Goal: Task Accomplishment & Management: Use online tool/utility

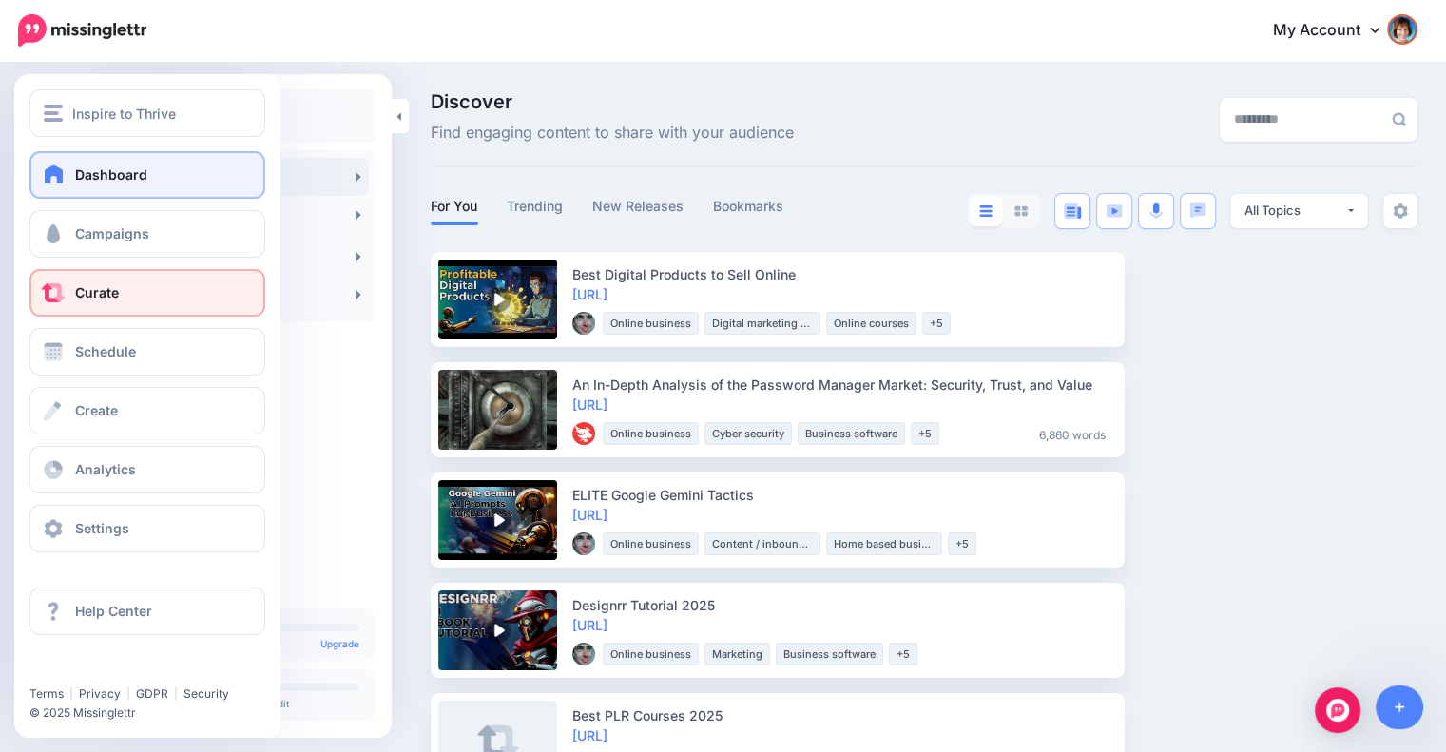
click at [78, 178] on span "Dashboard" at bounding box center [111, 174] width 72 height 16
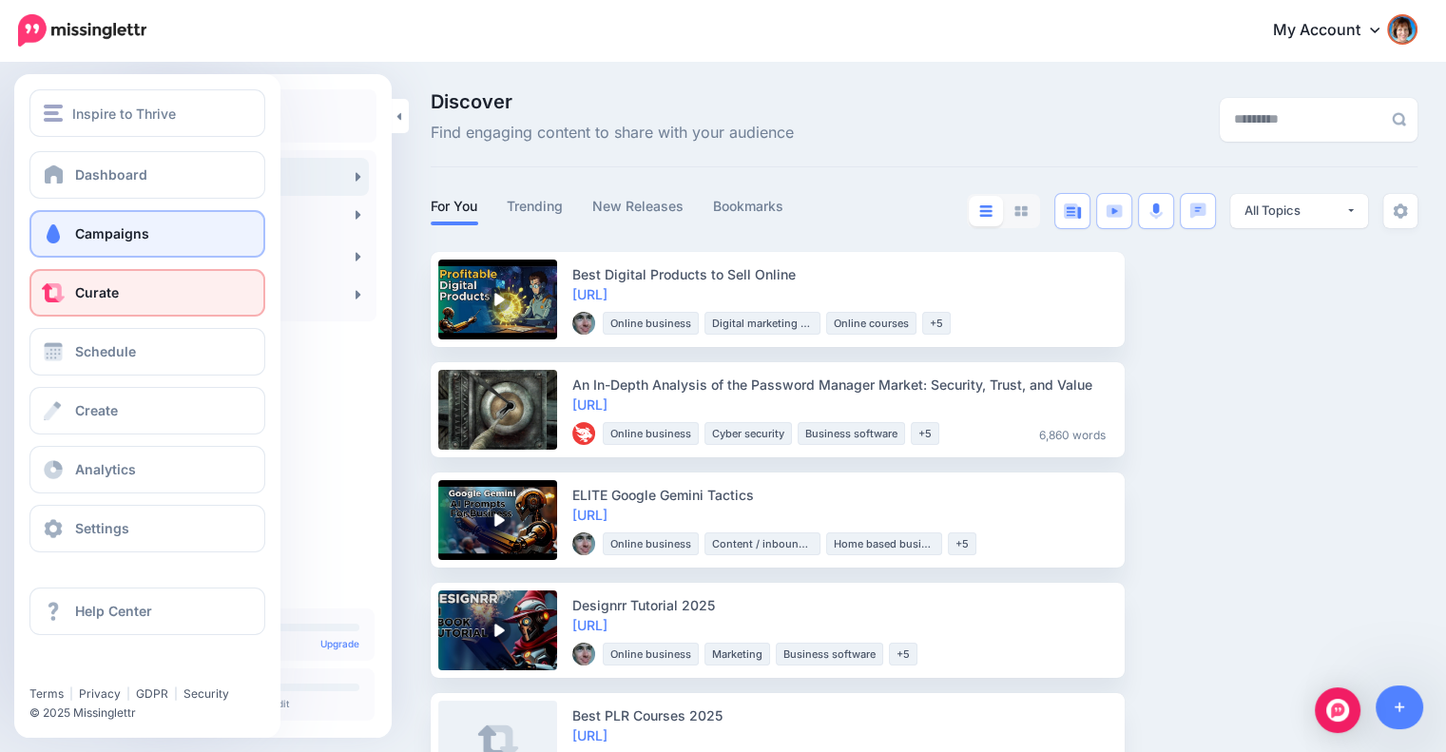
click at [85, 227] on span "Campaigns" at bounding box center [112, 233] width 74 height 16
click at [118, 229] on span "Campaigns" at bounding box center [112, 233] width 74 height 16
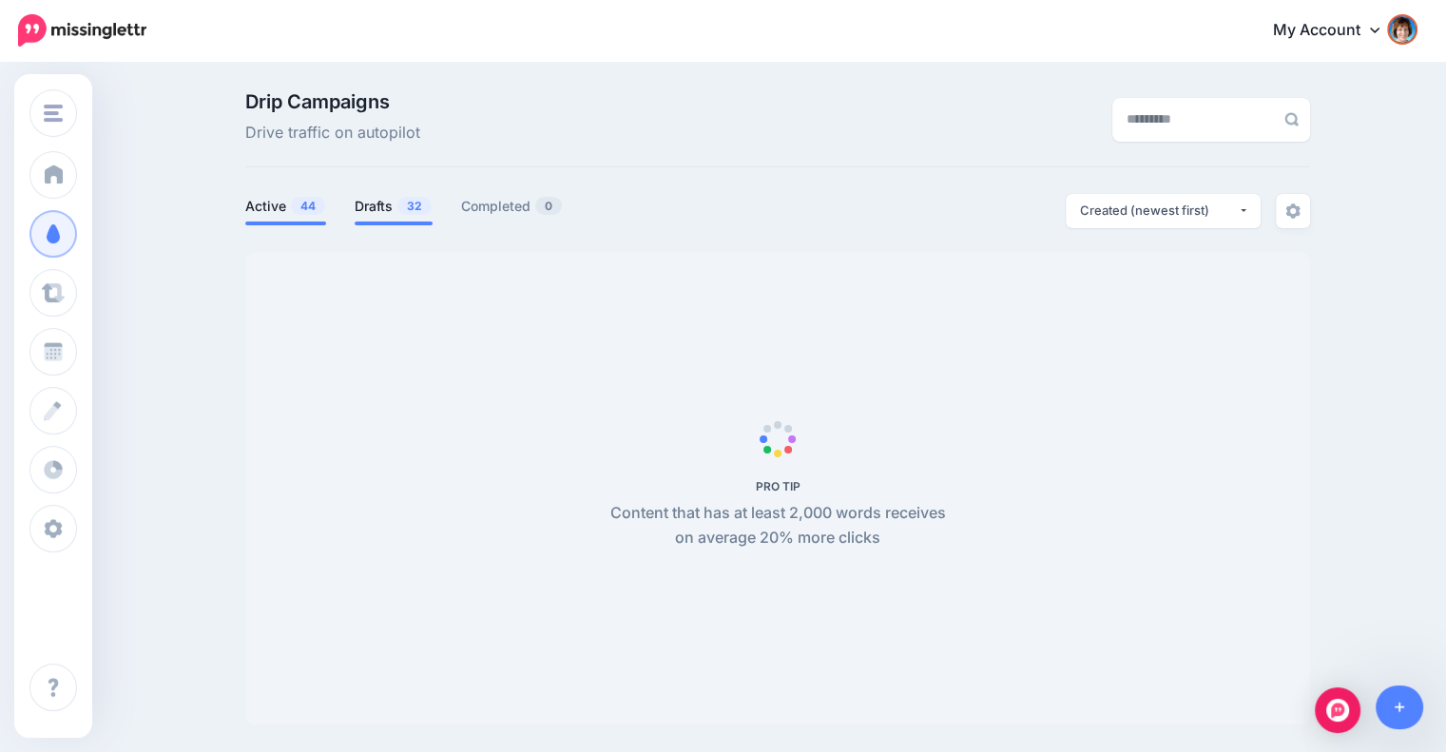
click at [381, 212] on link "Drafts 32" at bounding box center [393, 206] width 78 height 23
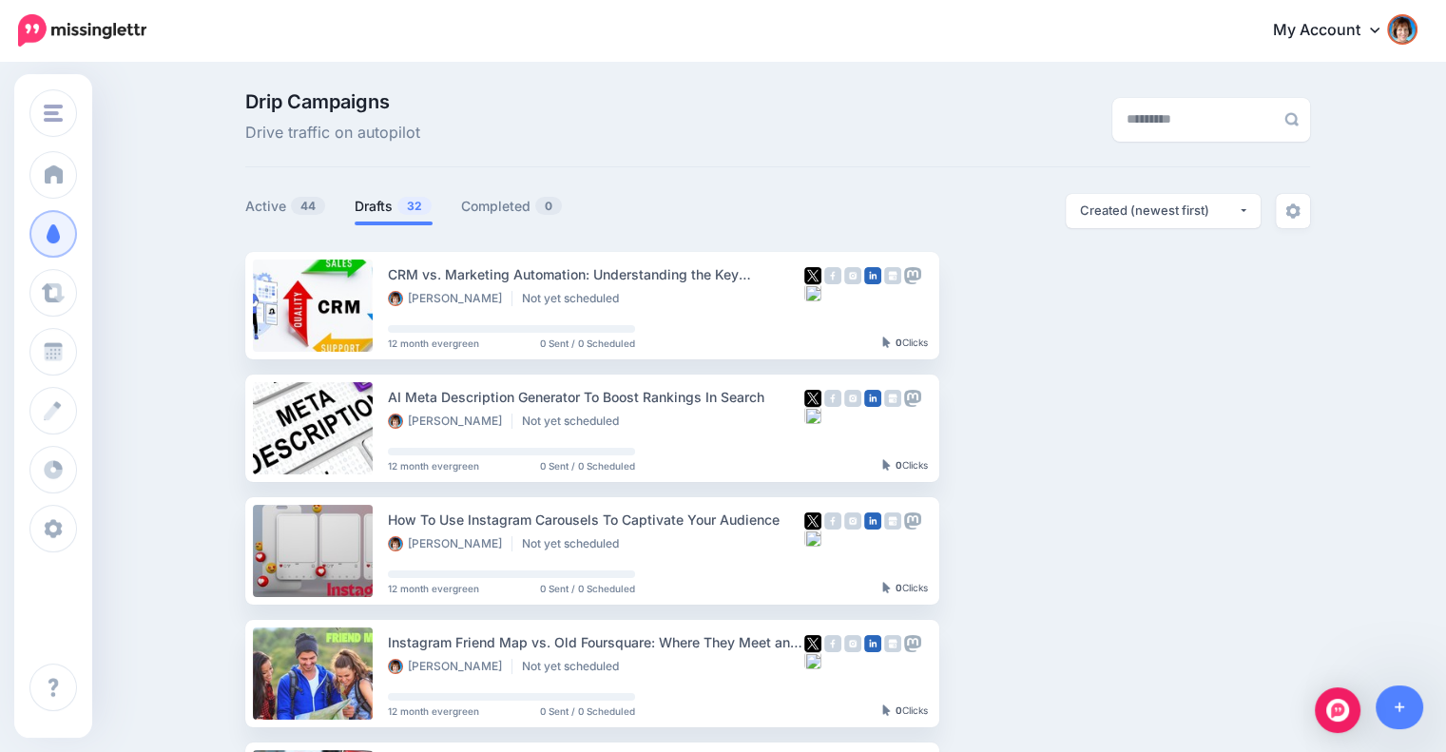
click at [393, 208] on link "Drafts 32" at bounding box center [393, 206] width 78 height 23
click at [1408, 714] on link at bounding box center [1399, 707] width 48 height 44
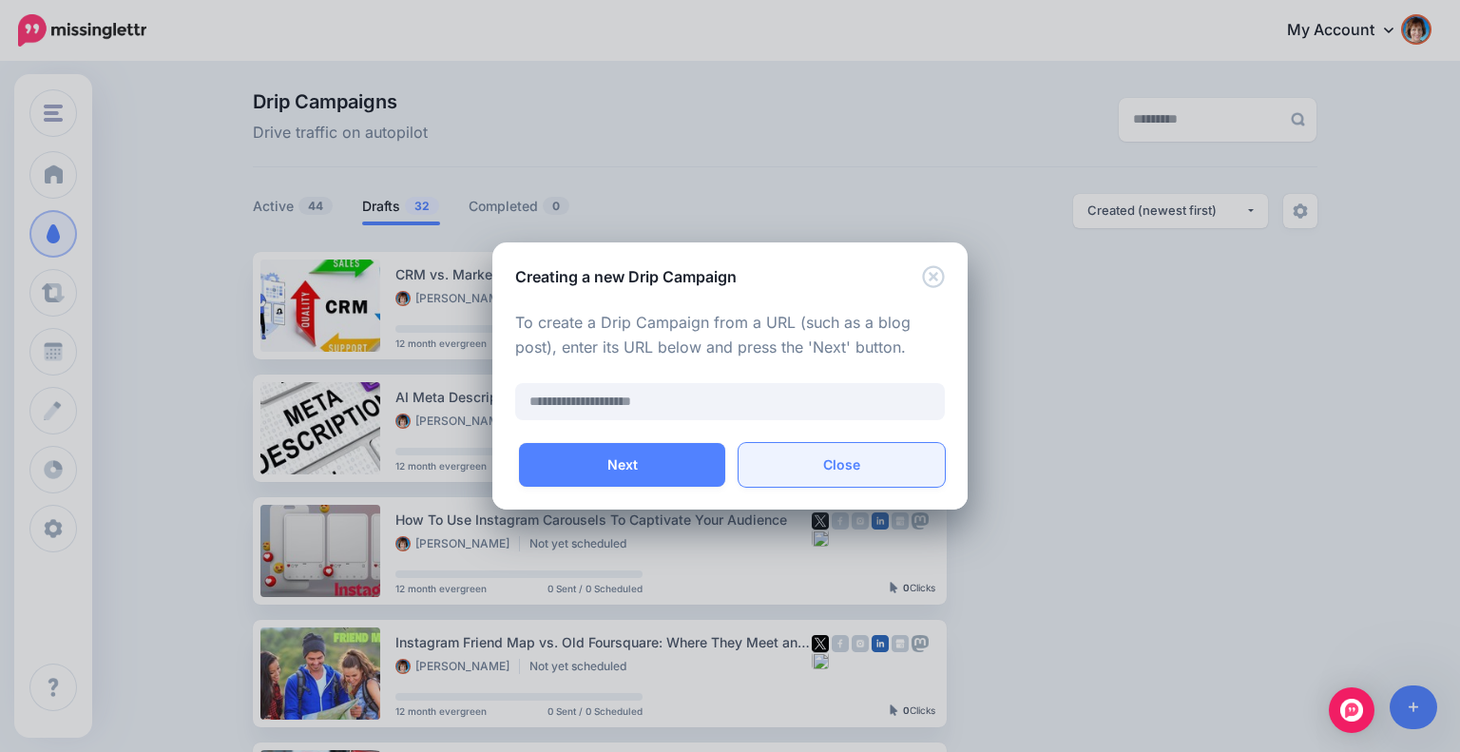
click at [846, 459] on button "Close" at bounding box center [841, 465] width 206 height 44
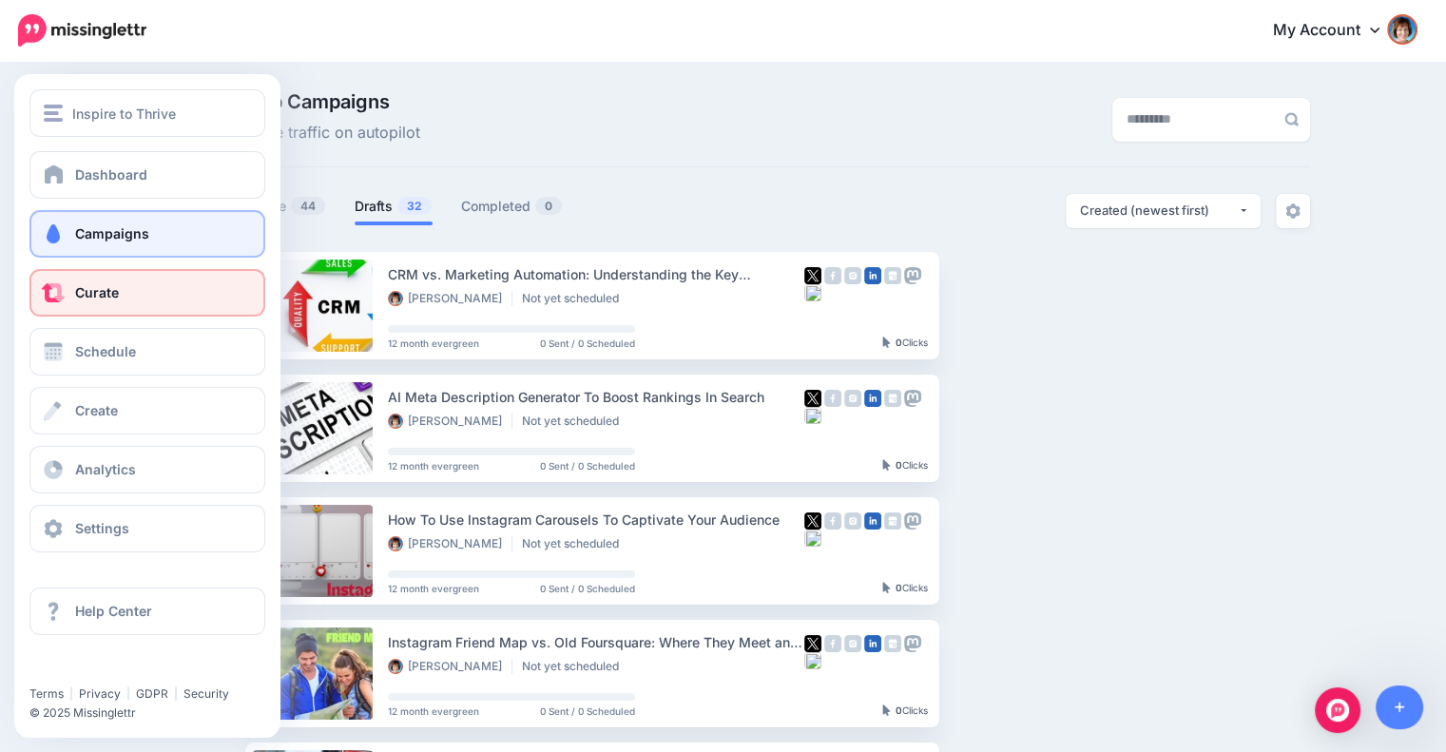
click at [61, 294] on span at bounding box center [53, 292] width 25 height 19
click at [104, 288] on span "Curate" at bounding box center [97, 292] width 44 height 16
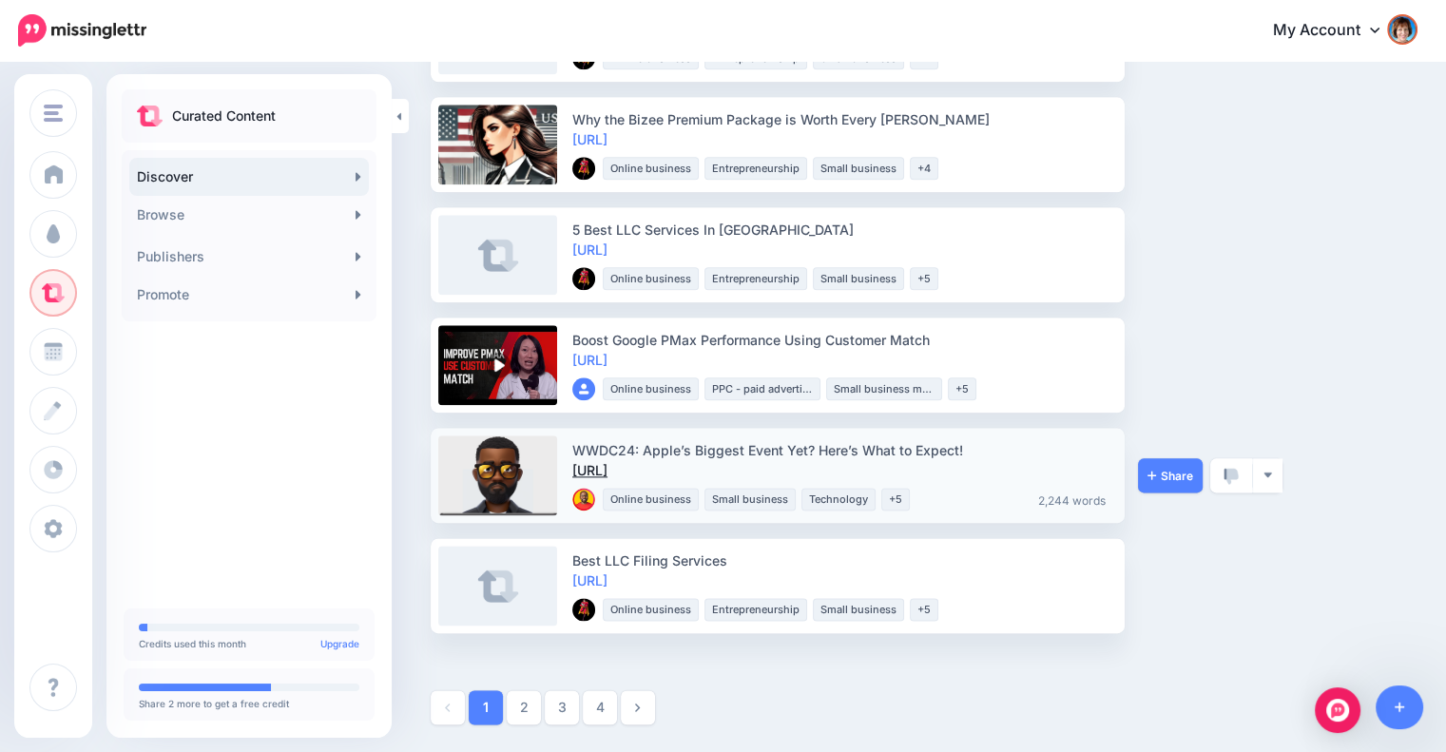
scroll to position [1140, 0]
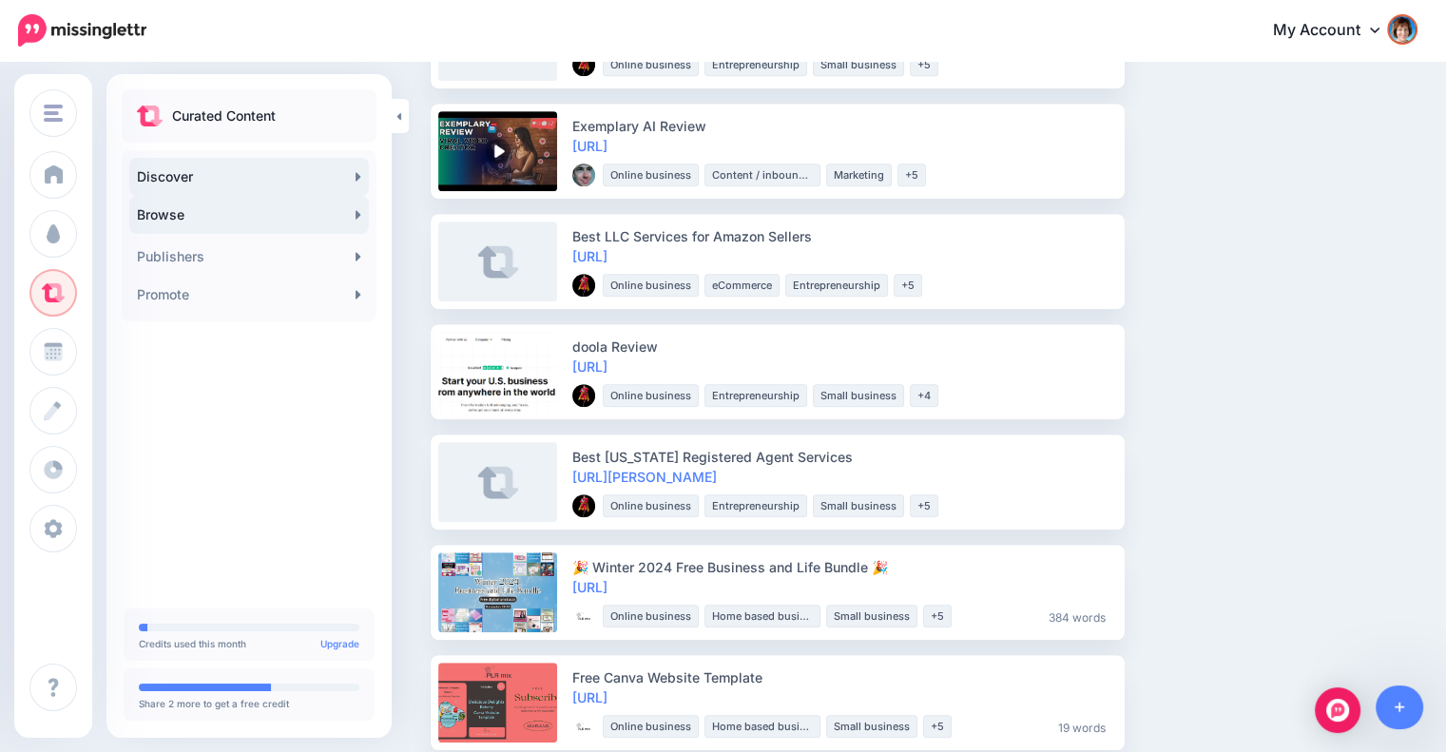
click at [217, 208] on link "Browse" at bounding box center [248, 215] width 239 height 38
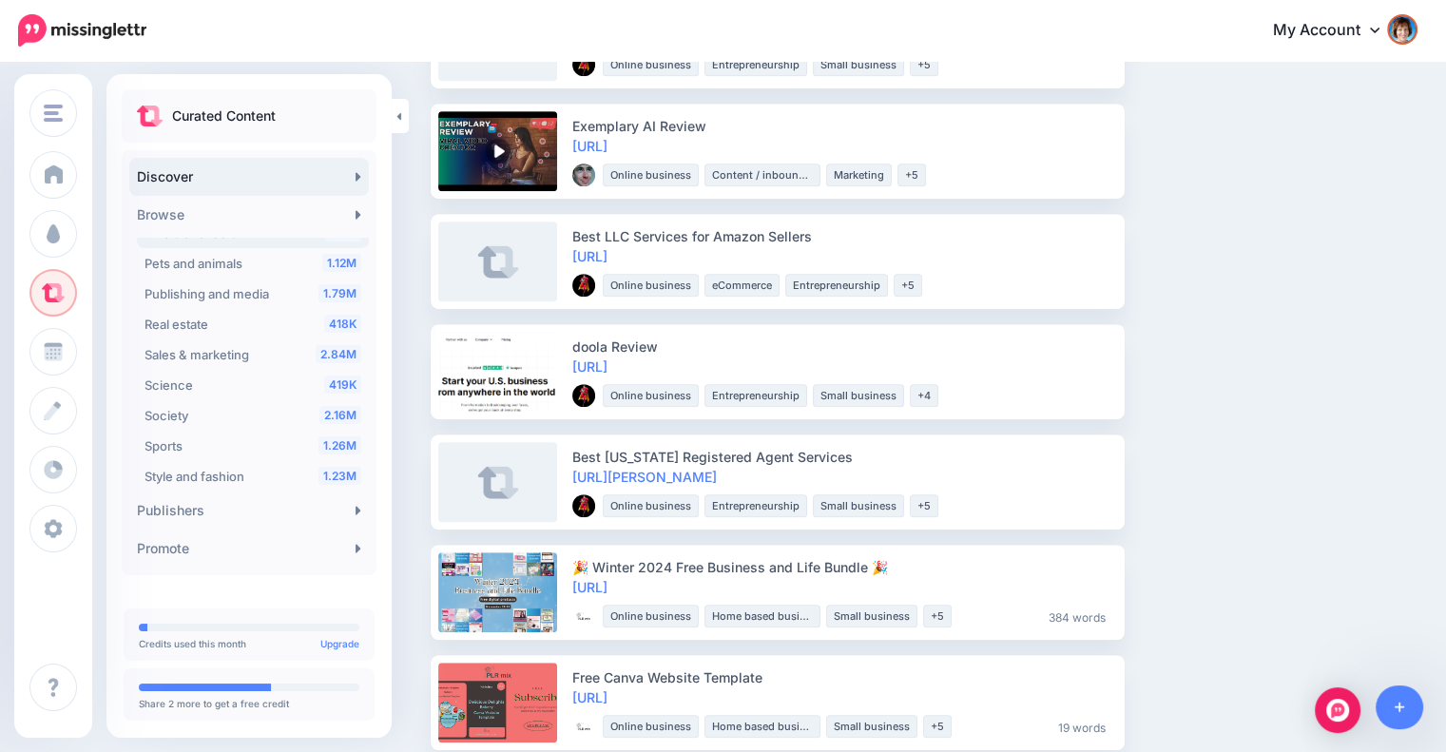
scroll to position [633, 0]
click at [228, 309] on div "2.84M Sales & marketing" at bounding box center [252, 319] width 217 height 23
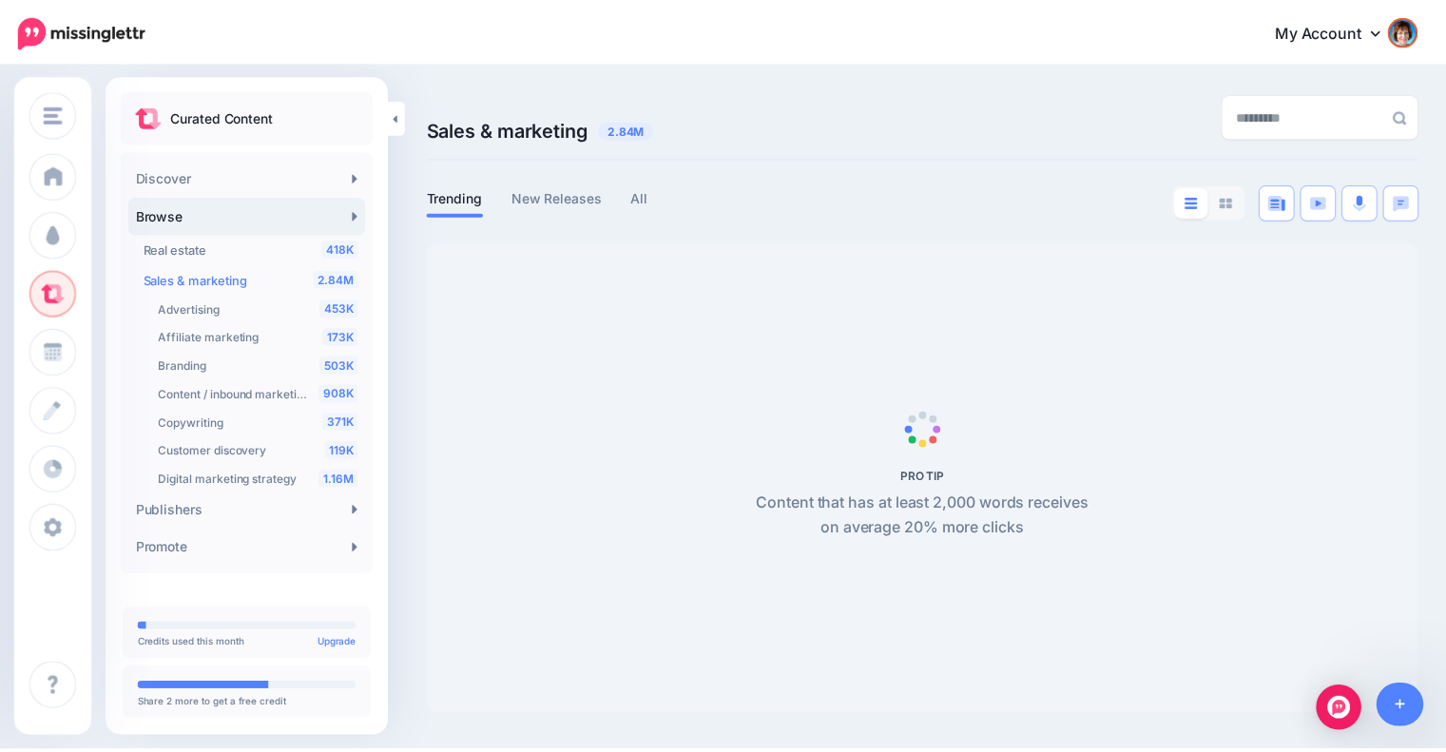
scroll to position [673, 0]
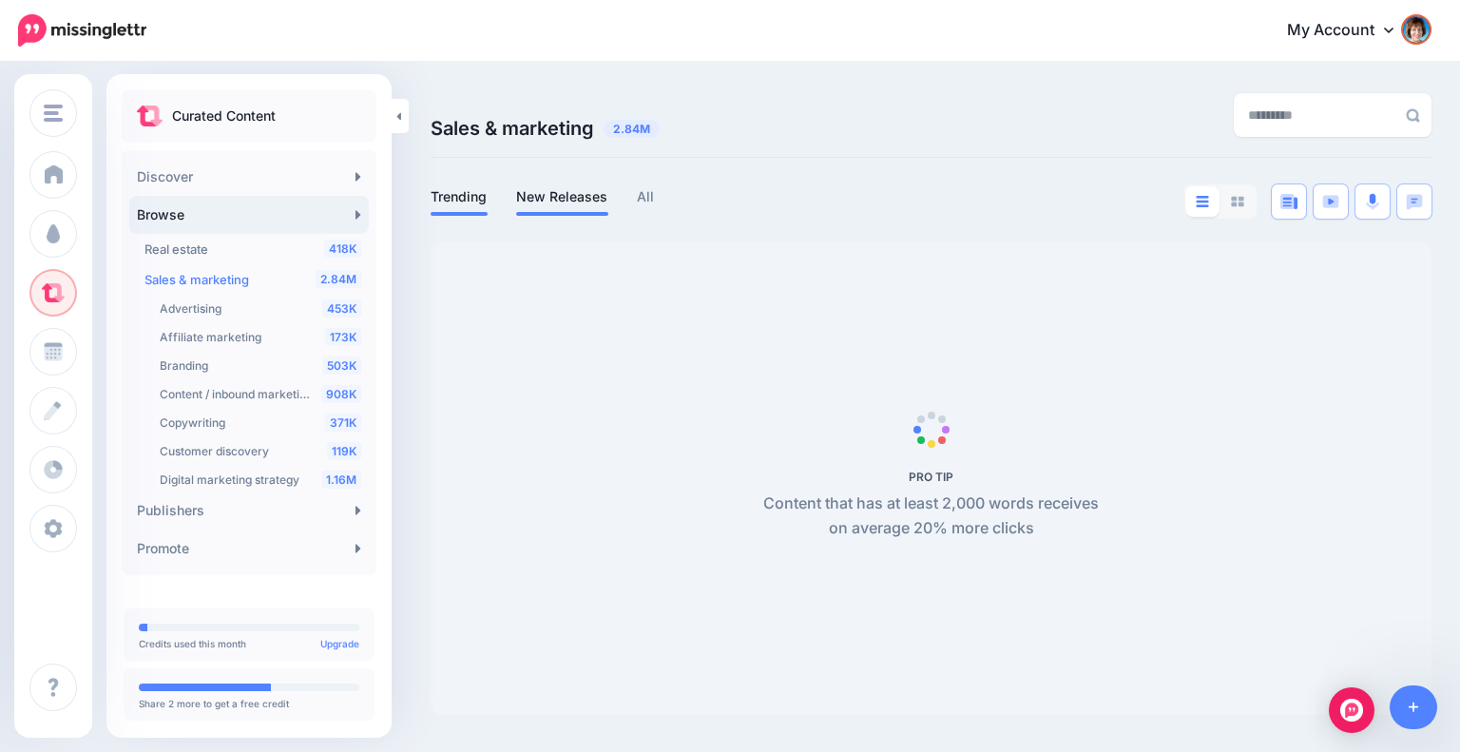
click at [555, 191] on link "New Releases" at bounding box center [562, 196] width 92 height 23
click at [552, 197] on link "New Releases" at bounding box center [562, 196] width 92 height 23
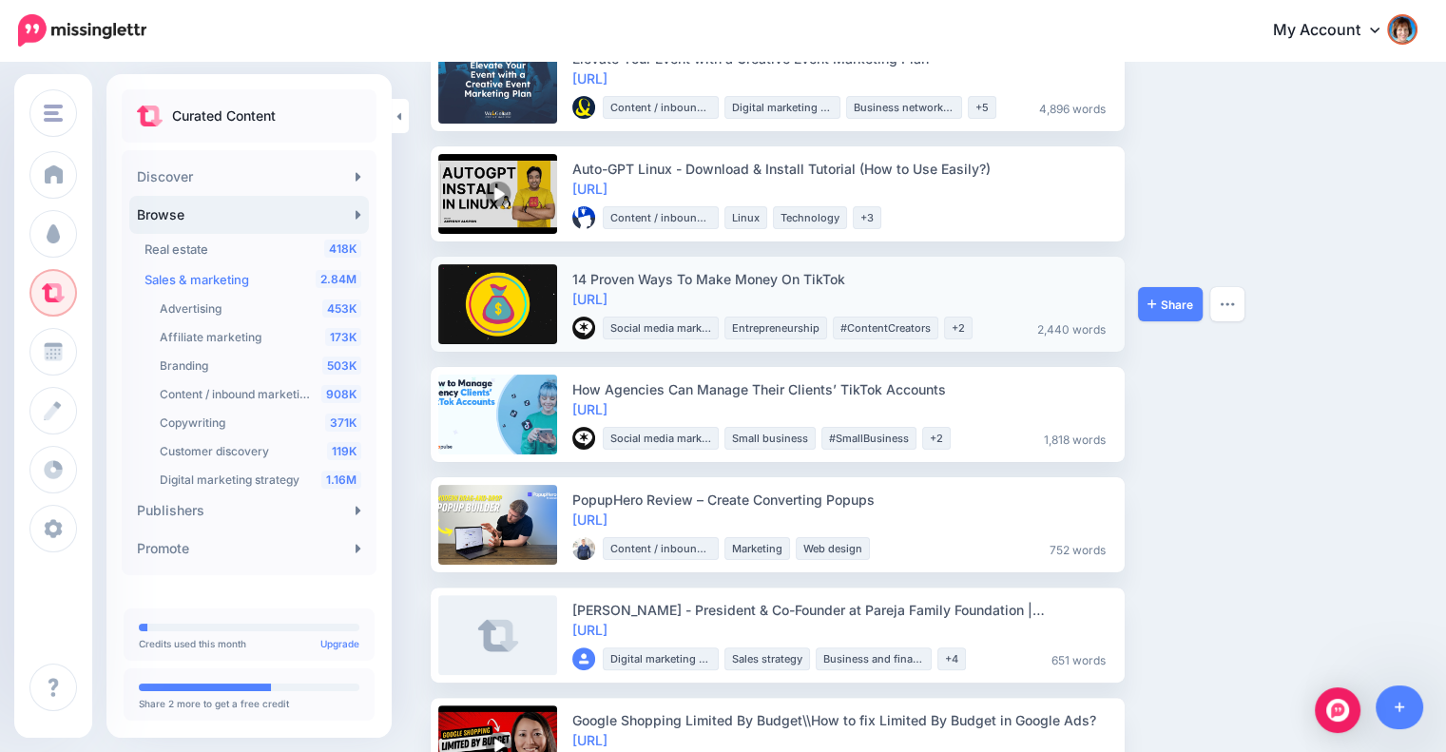
scroll to position [475, 0]
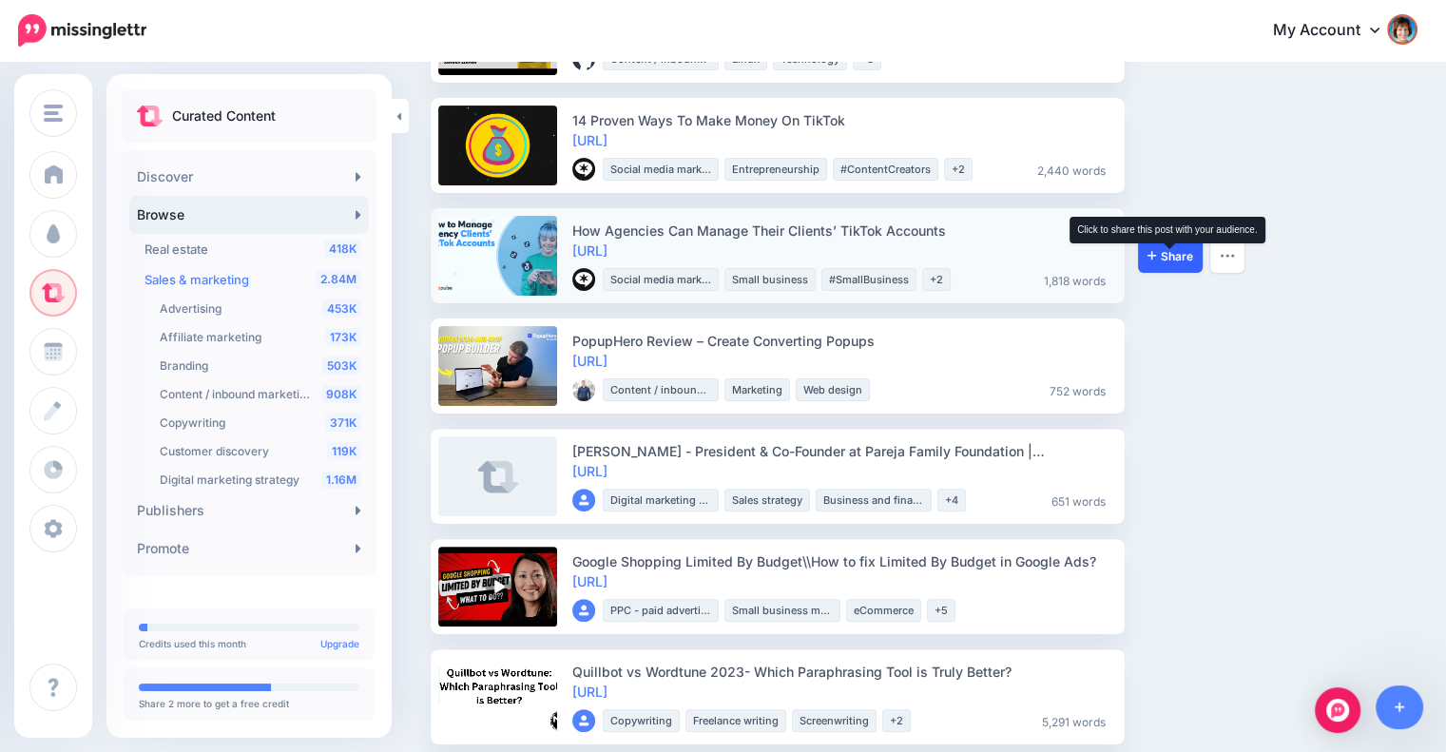
click at [1178, 255] on span "Share" at bounding box center [1170, 256] width 46 height 12
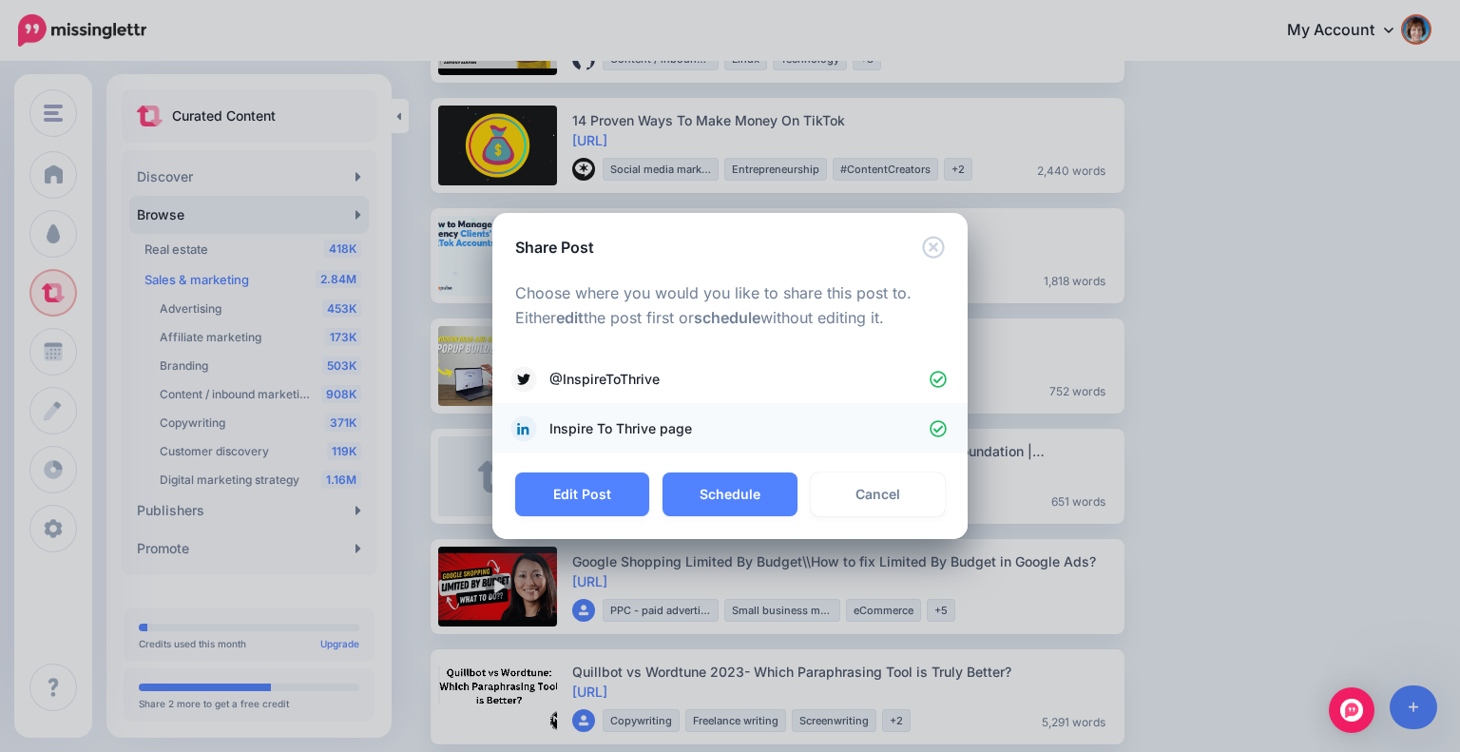
click at [931, 428] on icon at bounding box center [937, 428] width 17 height 17
click at [741, 484] on button "Schedule" at bounding box center [729, 494] width 134 height 44
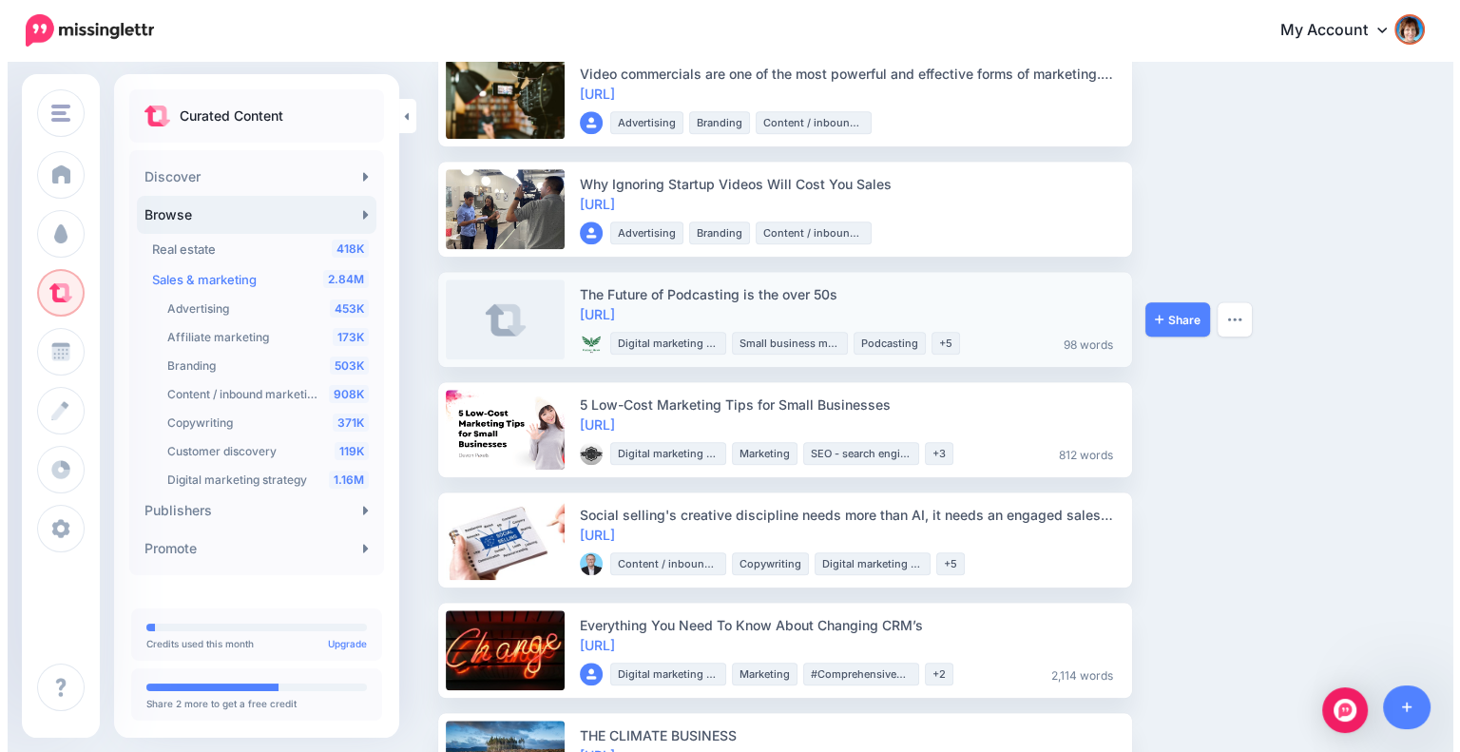
scroll to position [1901, 0]
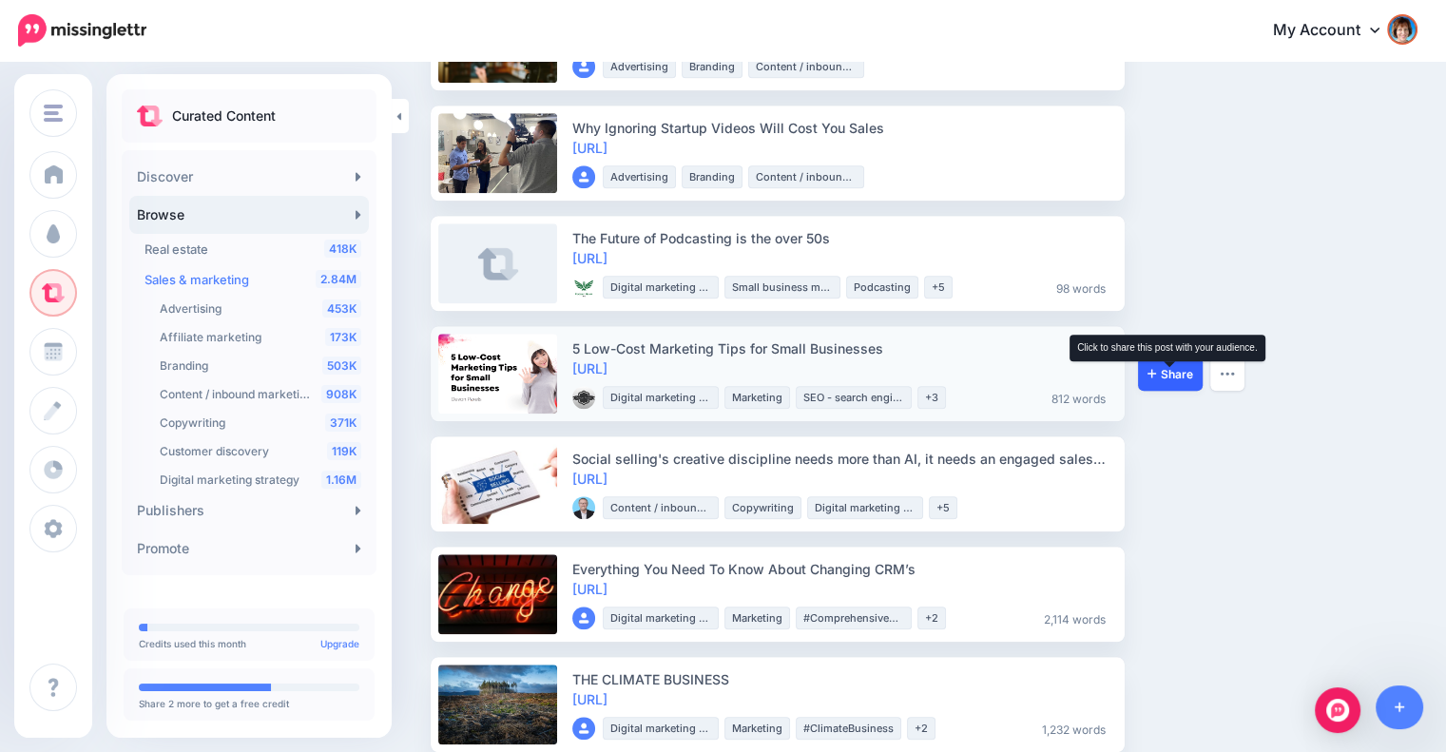
click at [1156, 371] on span "Share" at bounding box center [1170, 374] width 46 height 12
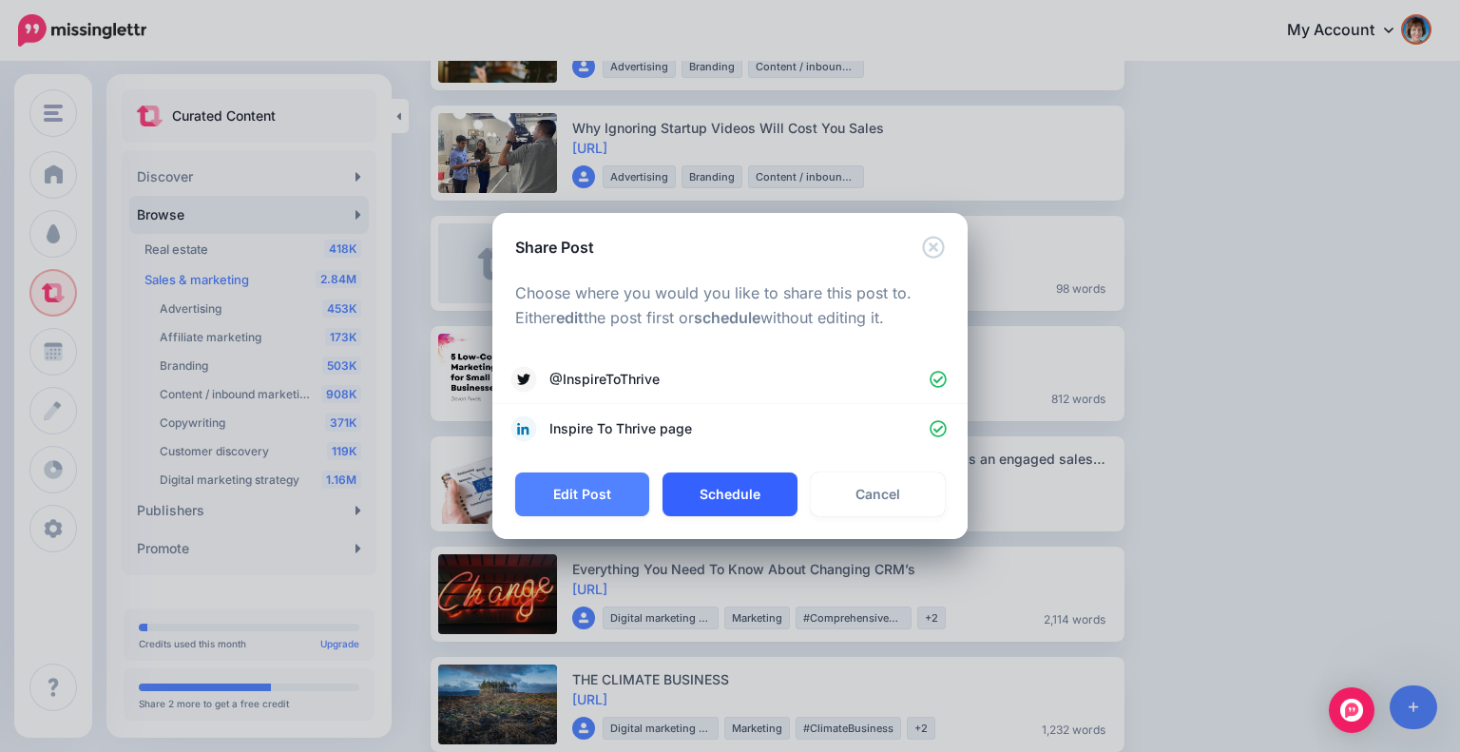
click at [730, 486] on button "Schedule" at bounding box center [729, 494] width 134 height 44
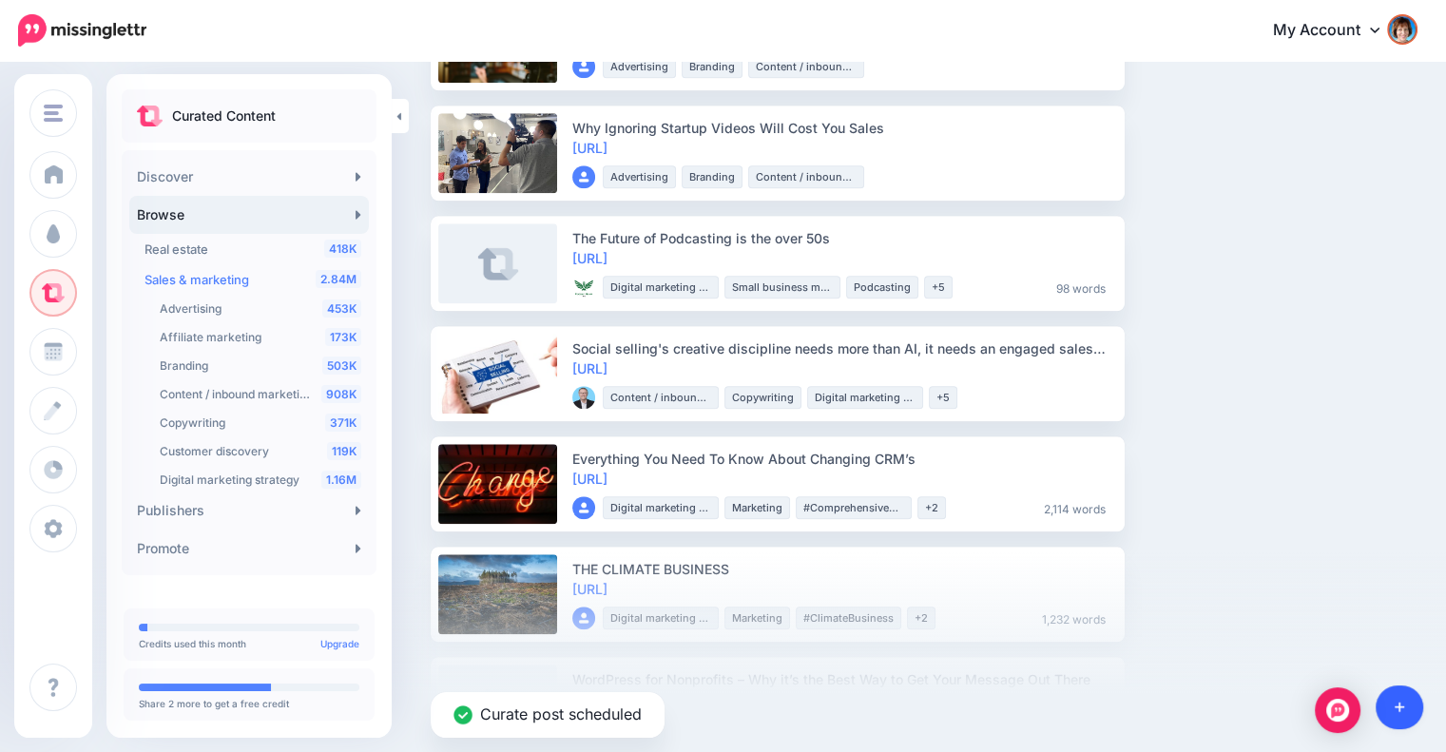
click at [1406, 716] on link at bounding box center [1399, 707] width 48 height 44
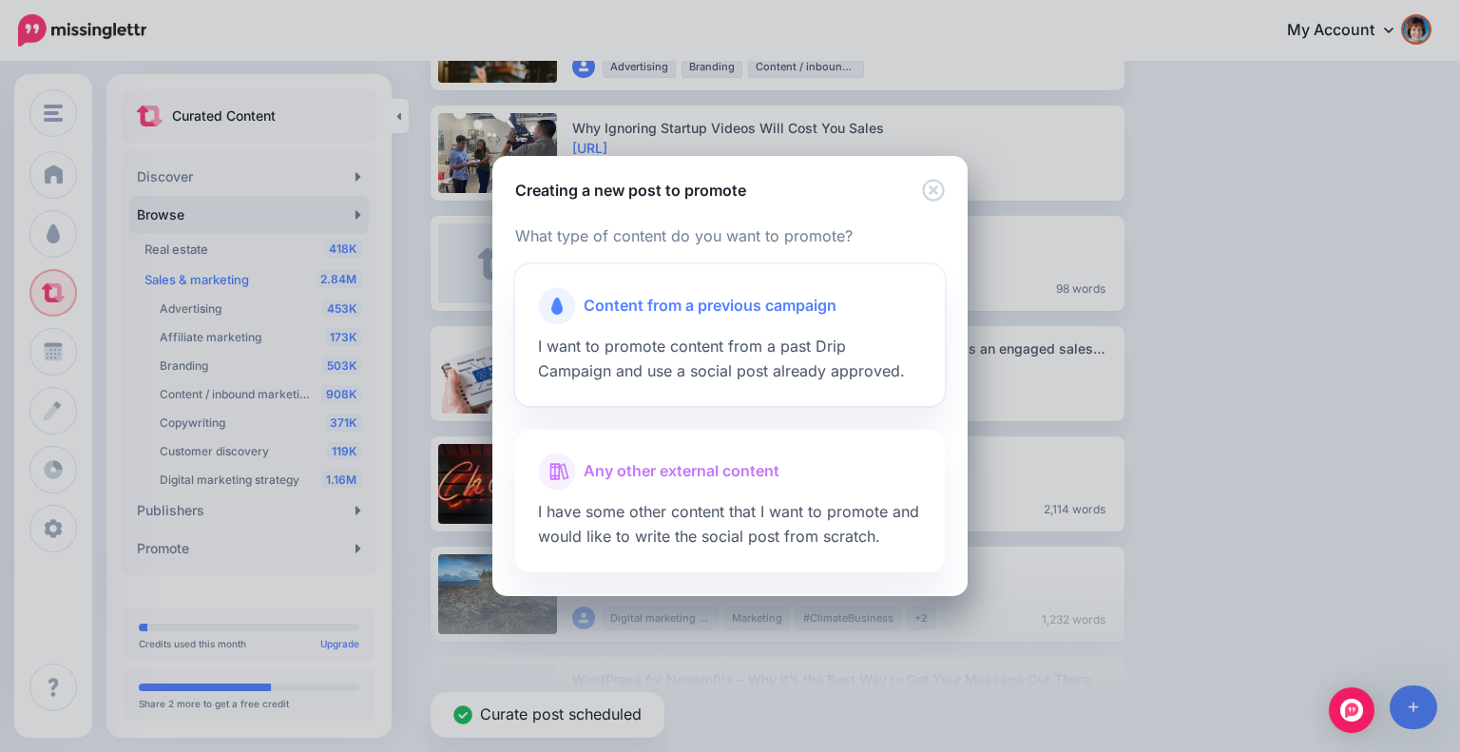
click at [755, 325] on div at bounding box center [730, 330] width 384 height 10
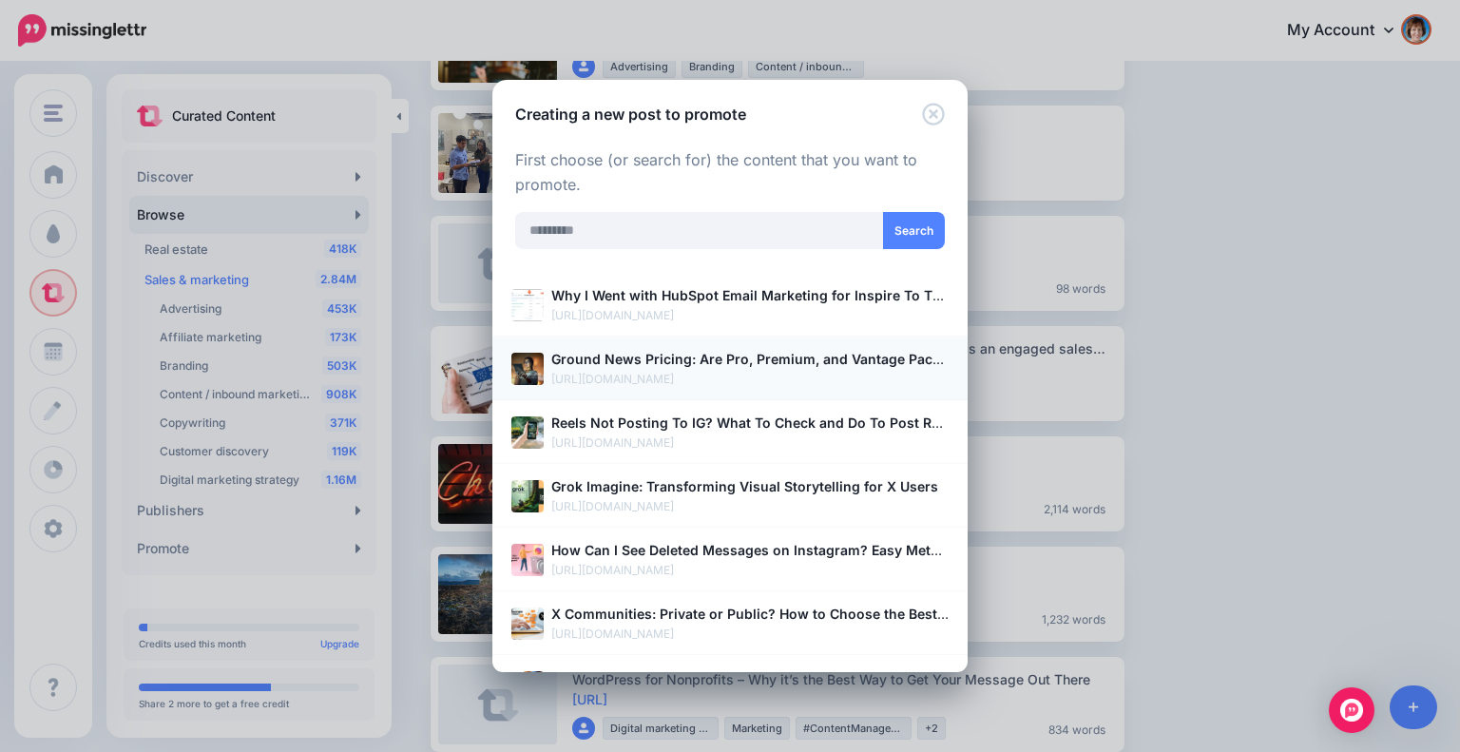
click at [764, 354] on b "Ground News Pricing: Are Pro, Premium, and Vantage Packages Worth it?" at bounding box center [793, 359] width 484 height 16
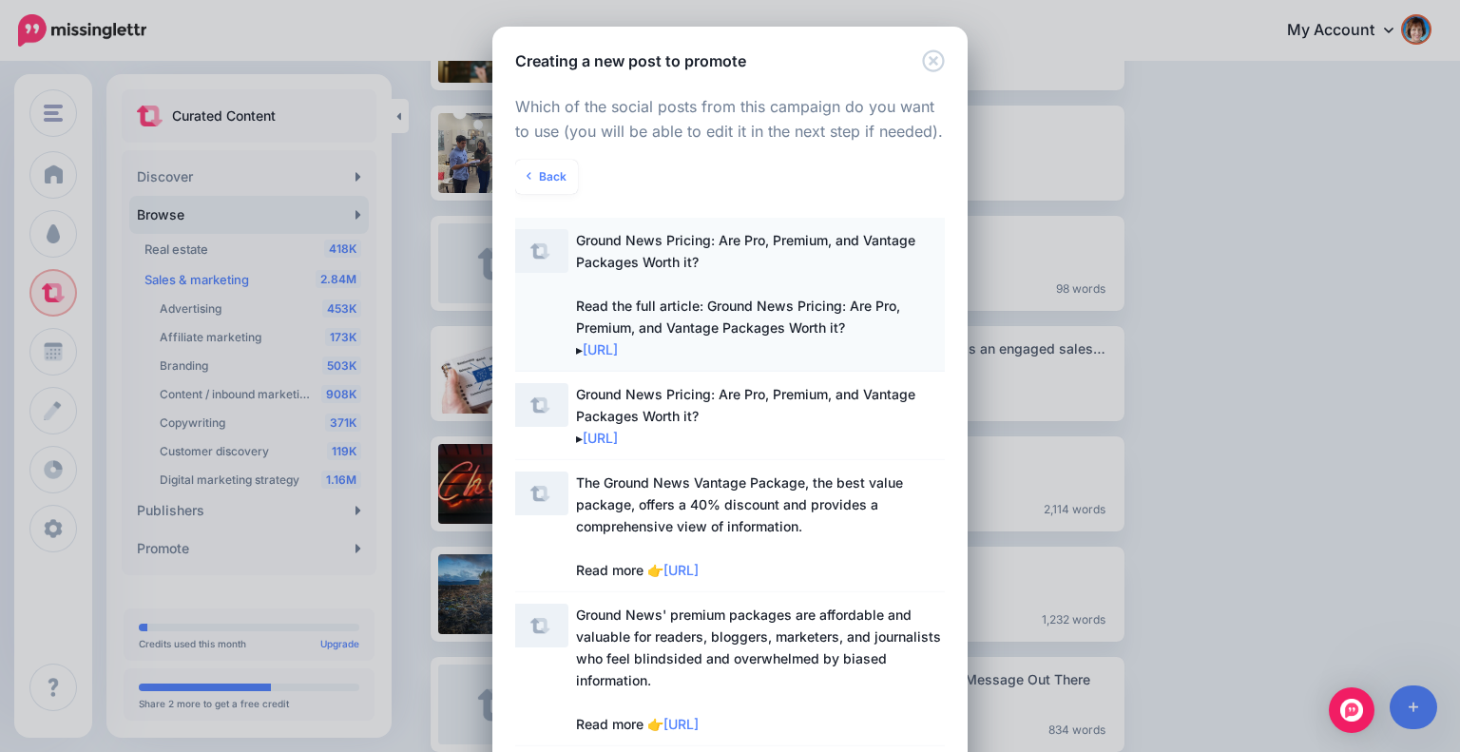
click at [831, 252] on span "Ground News Pricing: Are Pro, Premium, and Vantage Packages Worth it? Read the …" at bounding box center [762, 294] width 373 height 131
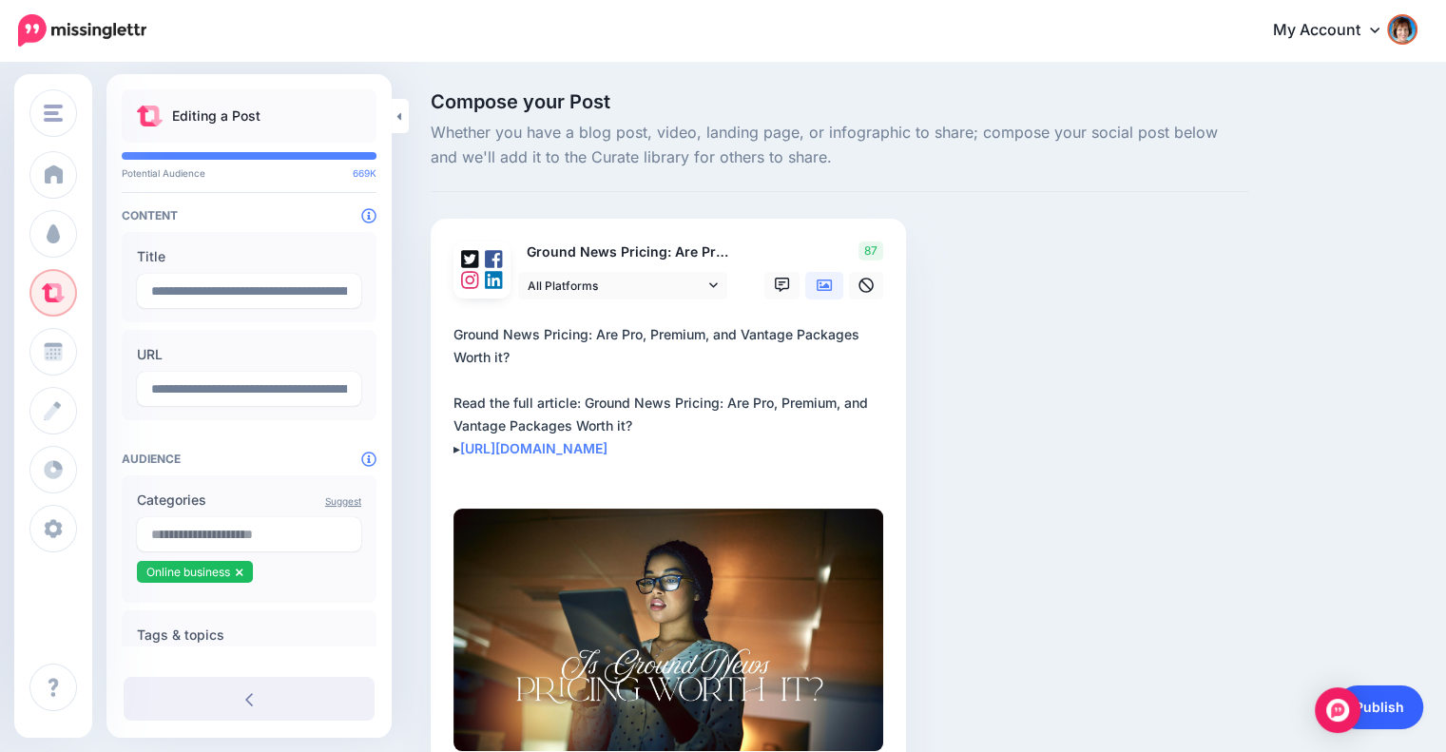
click at [1411, 711] on link "Publish" at bounding box center [1378, 707] width 87 height 44
